Goal: Information Seeking & Learning: Learn about a topic

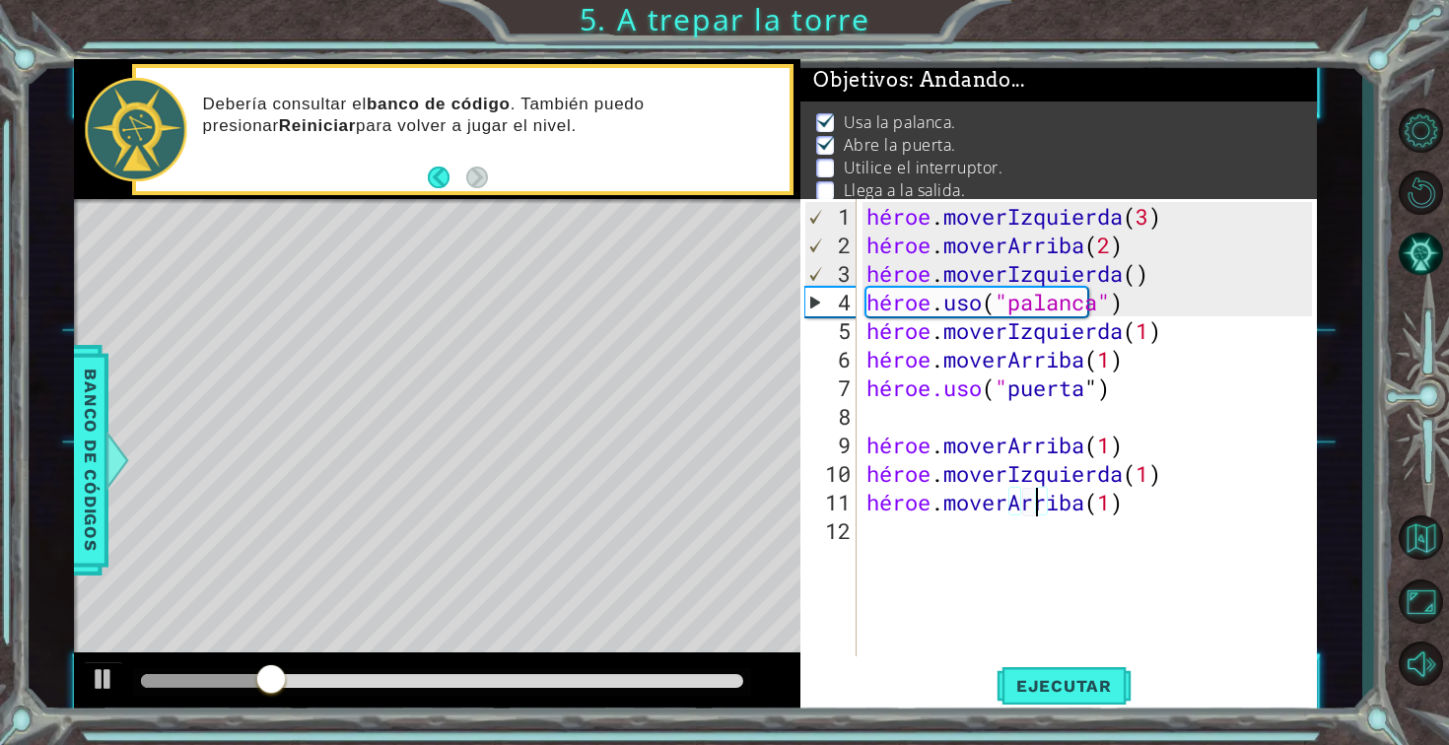
scroll to position [6, 0]
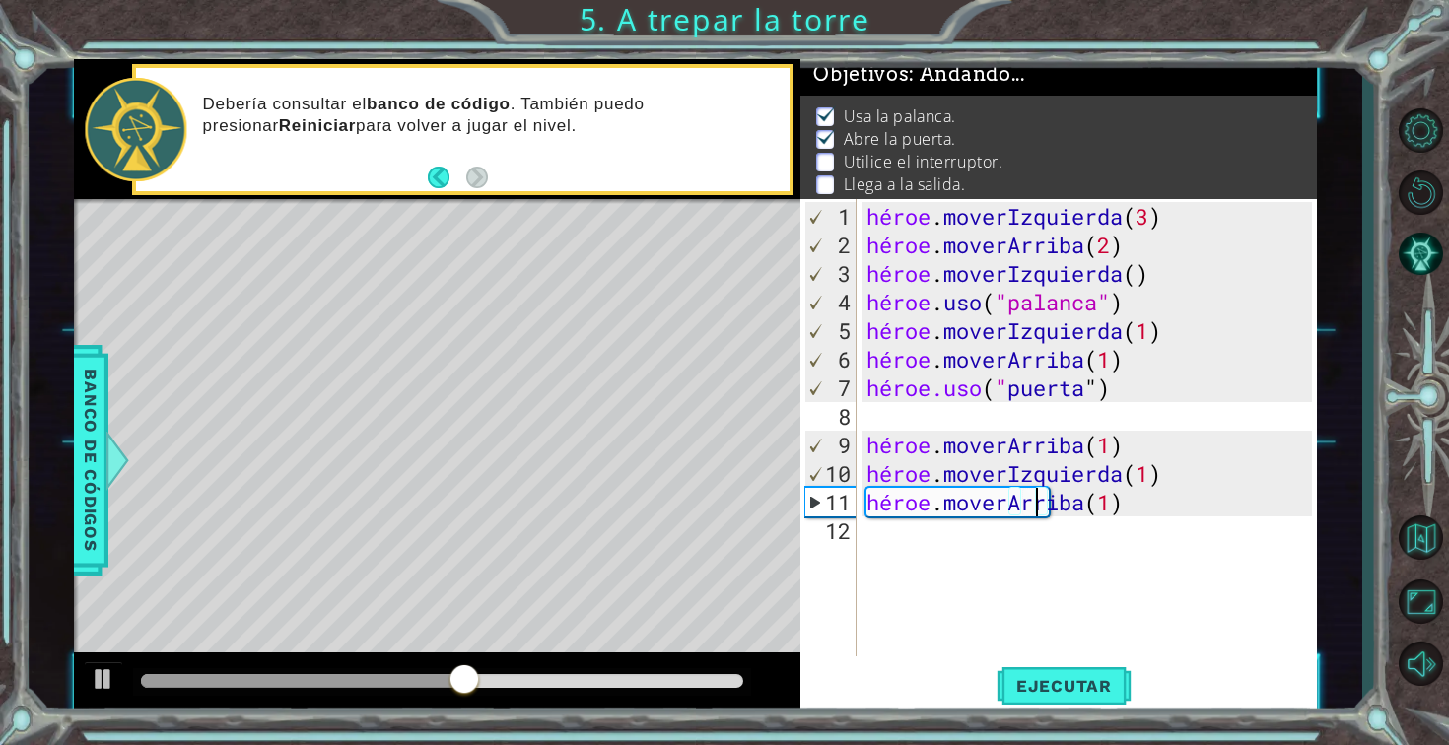
click at [901, 543] on div "héroe . moverIzquierda ( 3 ) héroe . moverArriba ( 2 ) héroe . moverIzquierda (…" at bounding box center [1092, 459] width 460 height 514
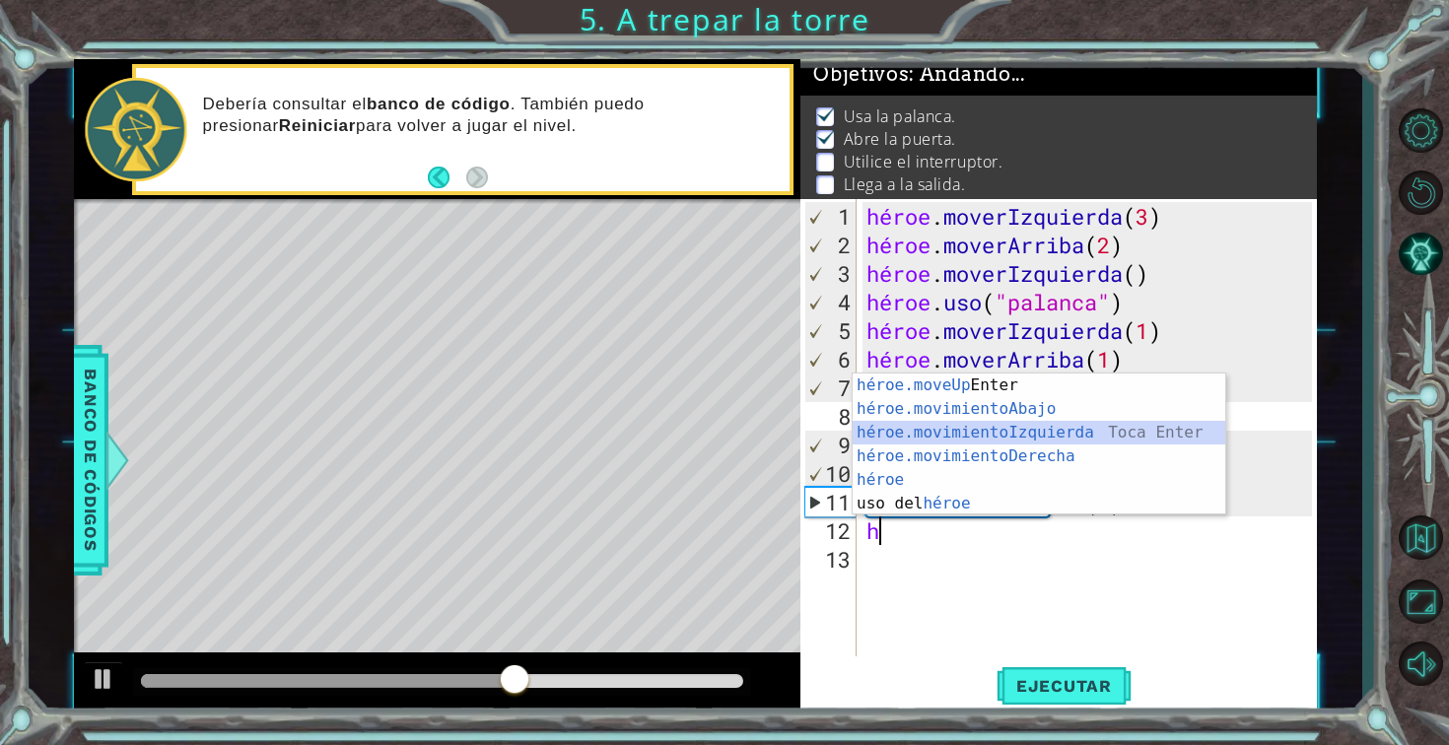
click at [986, 428] on div "héroe.moveUp Toca Enter héroe.movimientoAbajo ​ Toca Enter héroe.movimientoIzqu…" at bounding box center [1039, 468] width 373 height 189
type textarea "hero.moveLeft(1)"
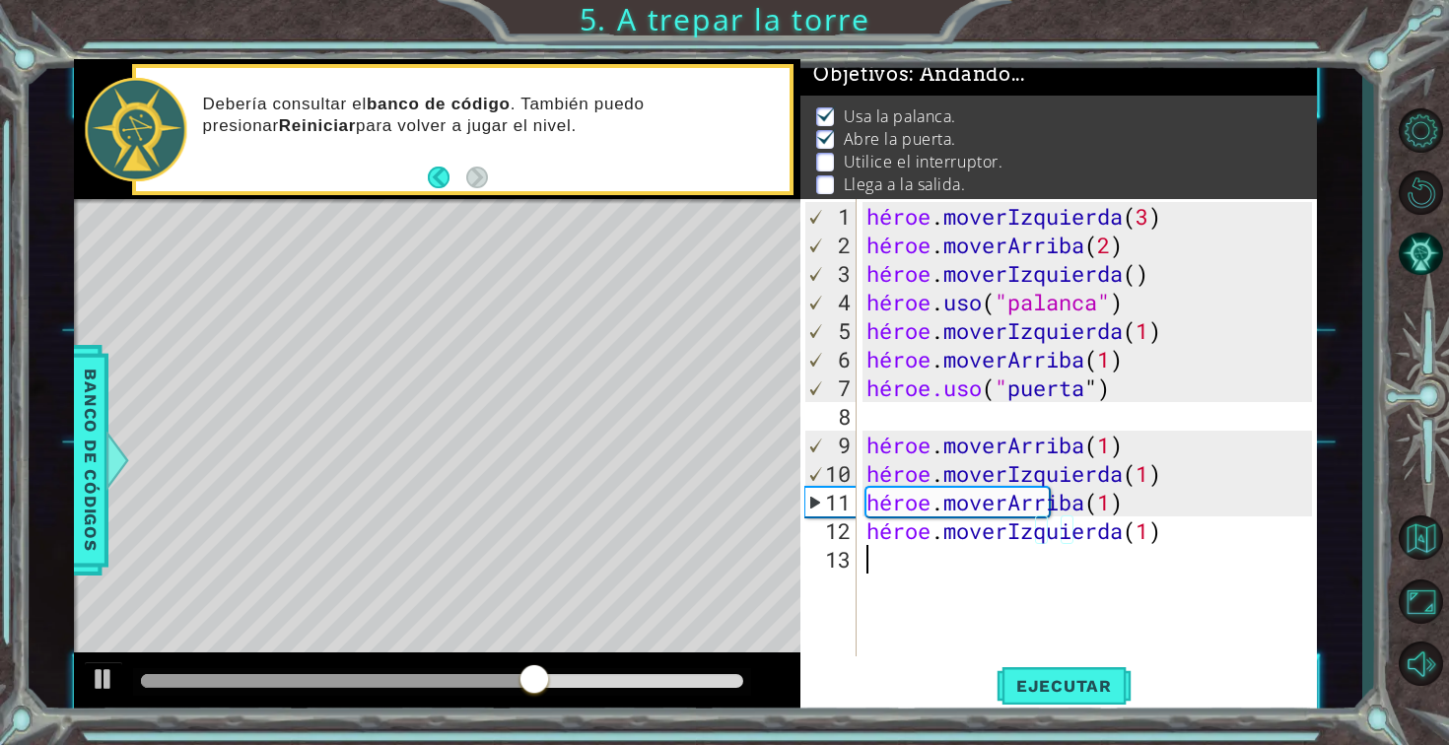
click at [918, 558] on div "héroe . moverIzquierda ( 3 ) héroe . moverArriba ( 2 ) héroe . moverIzquierda (…" at bounding box center [1092, 459] width 460 height 514
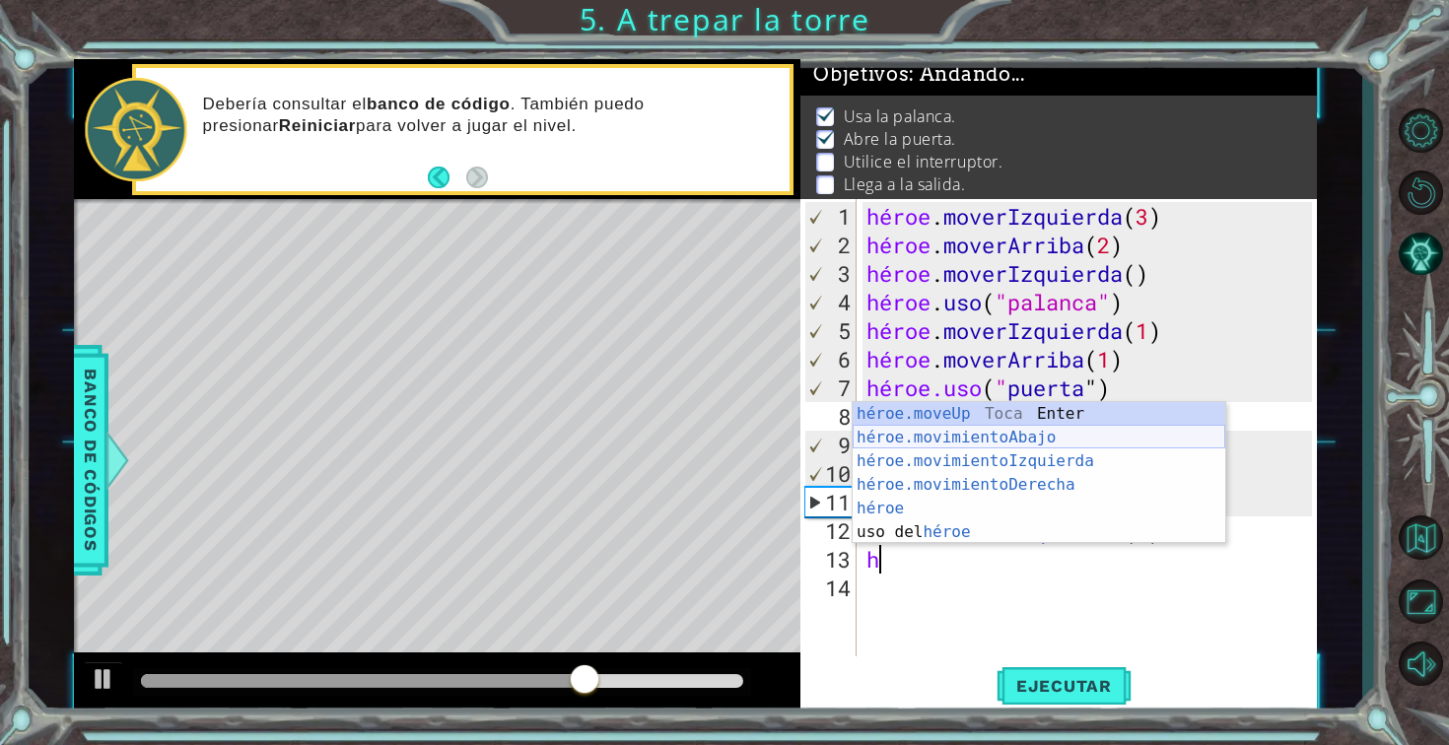
click at [971, 435] on div "héroe.moveUp Toca Enter héroe.movimientoAbajo ​ Toca Enter héroe.movimientoIzqu…" at bounding box center [1039, 496] width 373 height 189
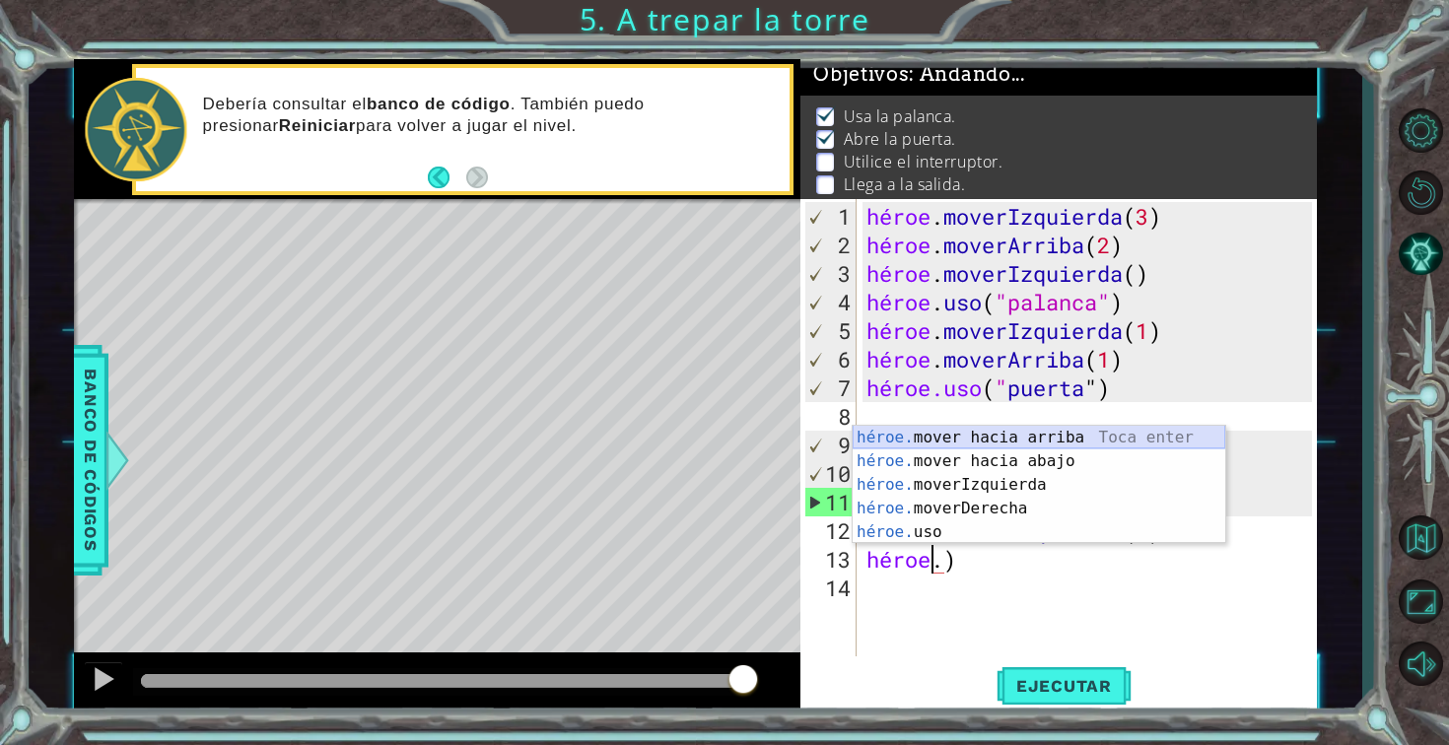
click at [1162, 436] on div "héroe. mover hacia arriba [PERSON_NAME] enter héroe. mover hacia abajo [PERSON_…" at bounding box center [1039, 509] width 373 height 166
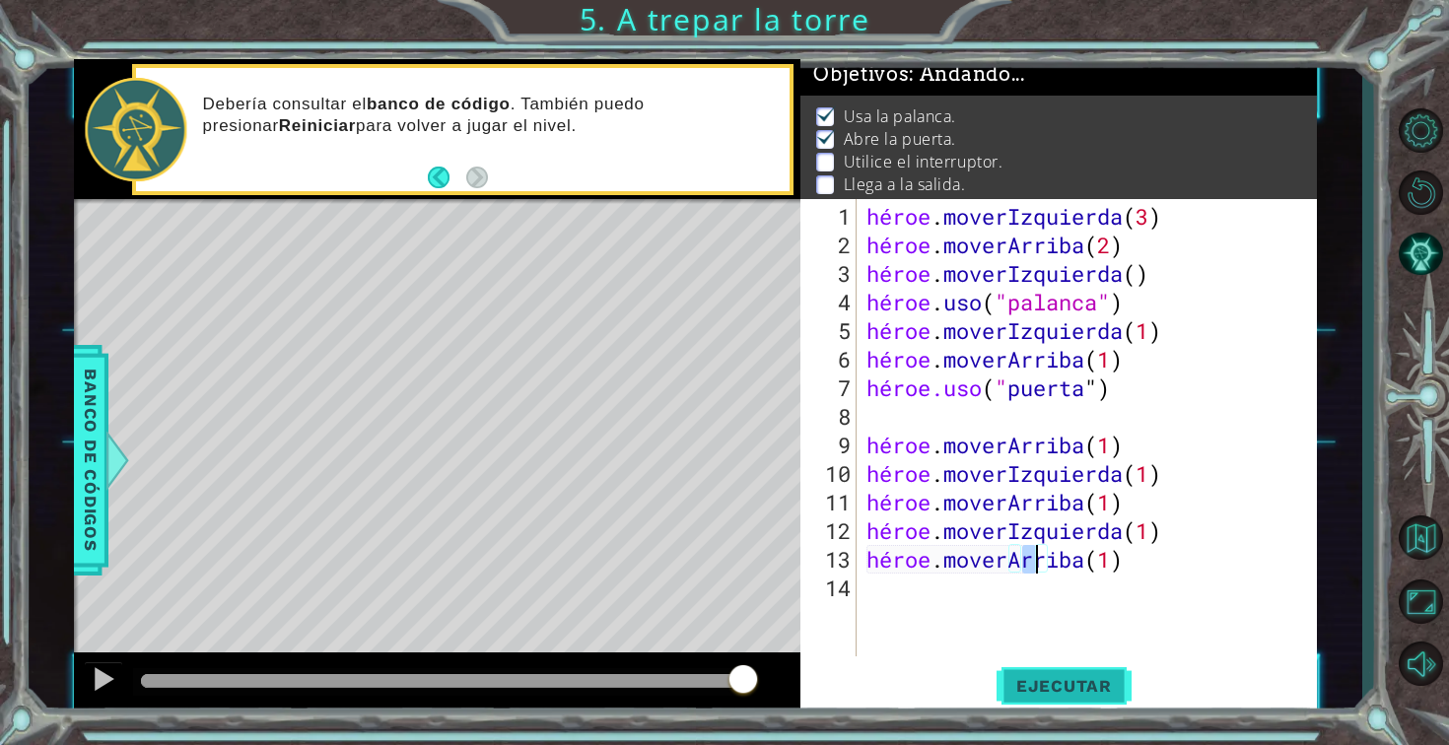
click at [1100, 685] on font "Ejecutar" at bounding box center [1064, 686] width 96 height 20
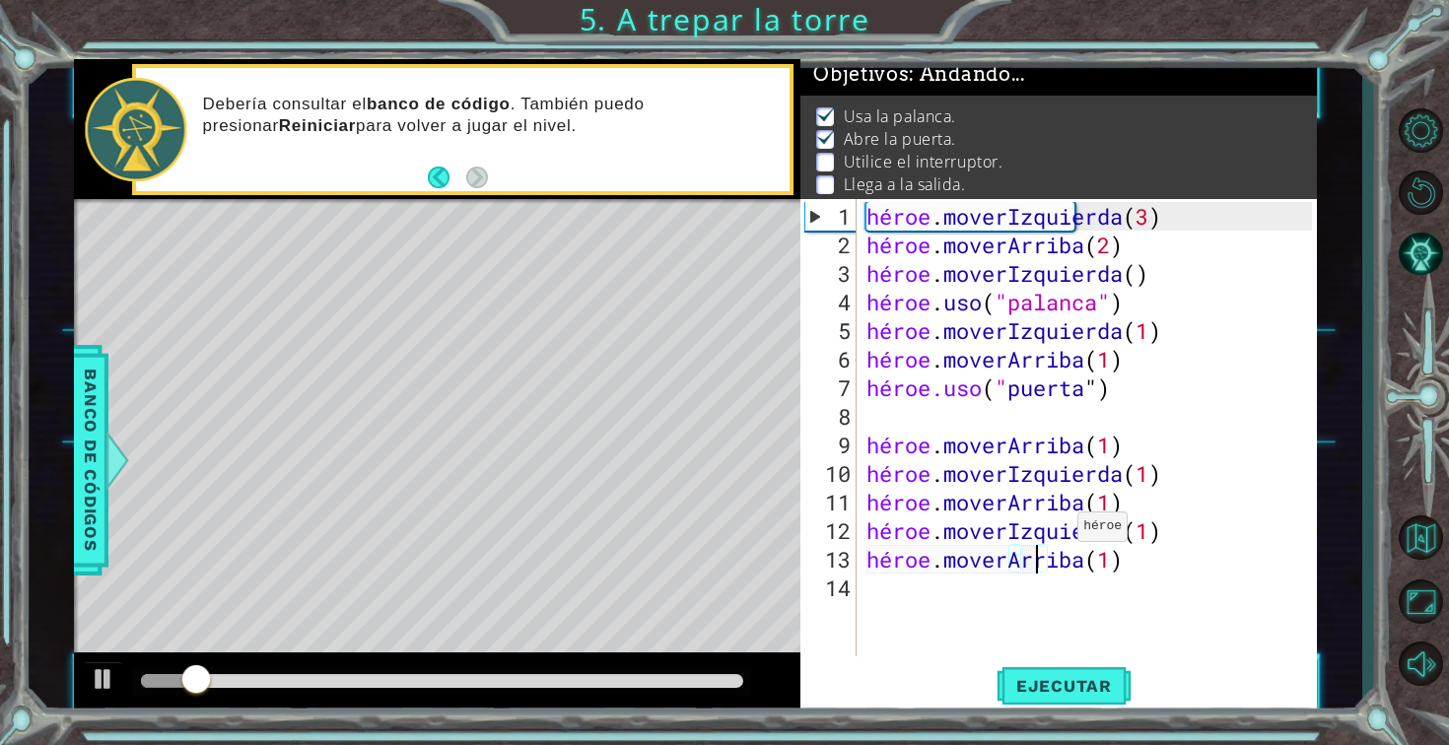
click at [1060, 534] on div "héroe . moverIzquierda ( 3 ) héroe . moverArriba ( 2 ) héroe . moverIzquierda (…" at bounding box center [1092, 459] width 460 height 514
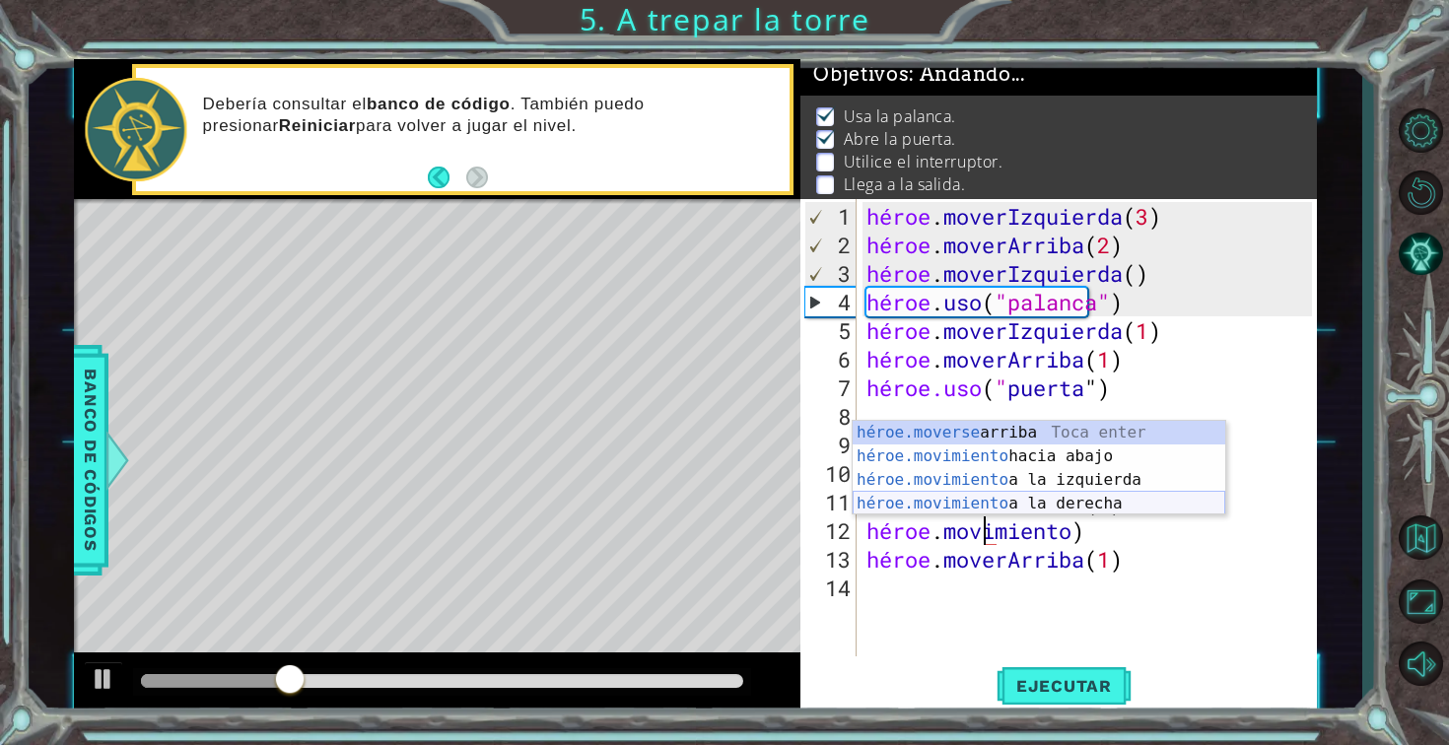
click at [1105, 498] on div "héroe.moverse arriba [PERSON_NAME] enter héroe.movimiento hacia abajo [PERSON_N…" at bounding box center [1039, 492] width 373 height 142
type textarea "hero.moveRight(1)"
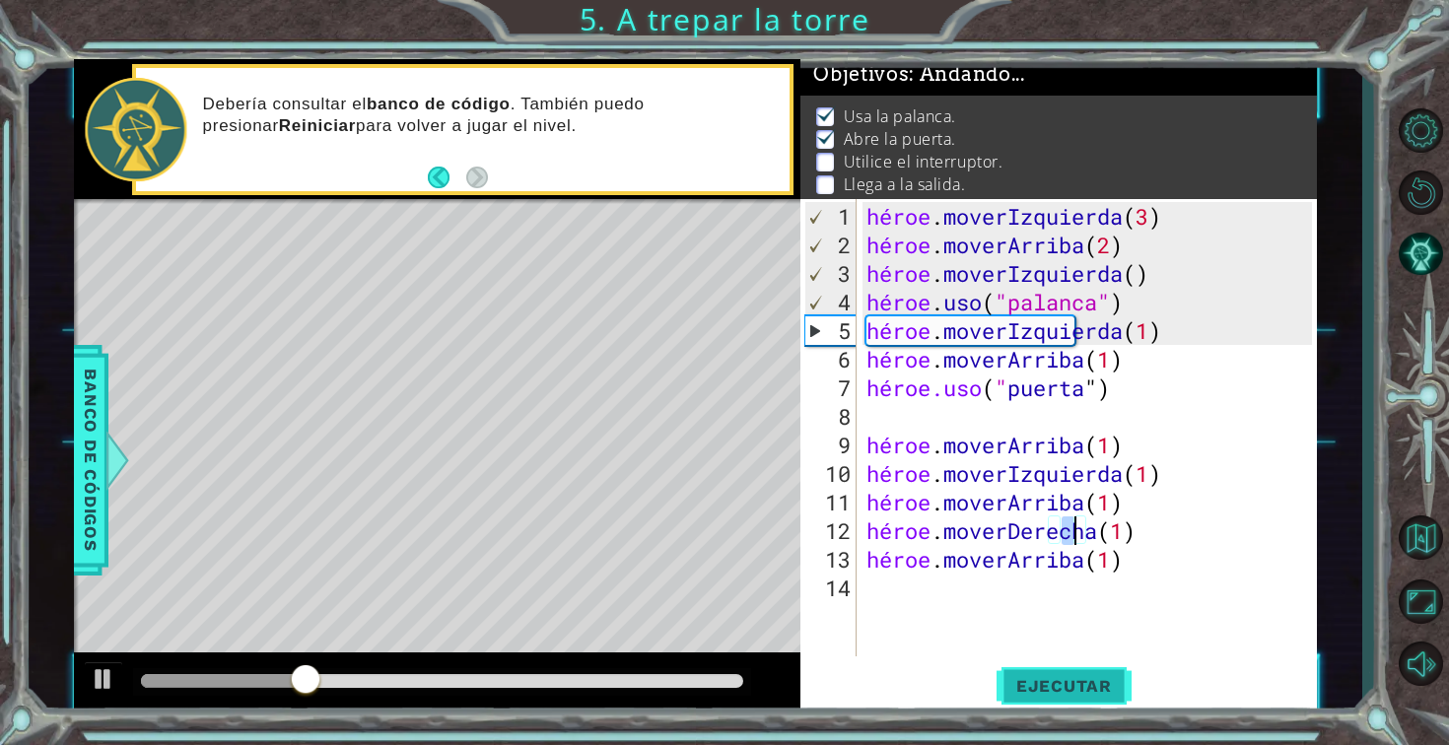
click at [1053, 672] on button "Ejecutar" at bounding box center [1063, 684] width 135 height 51
